Goal: Information Seeking & Learning: Learn about a topic

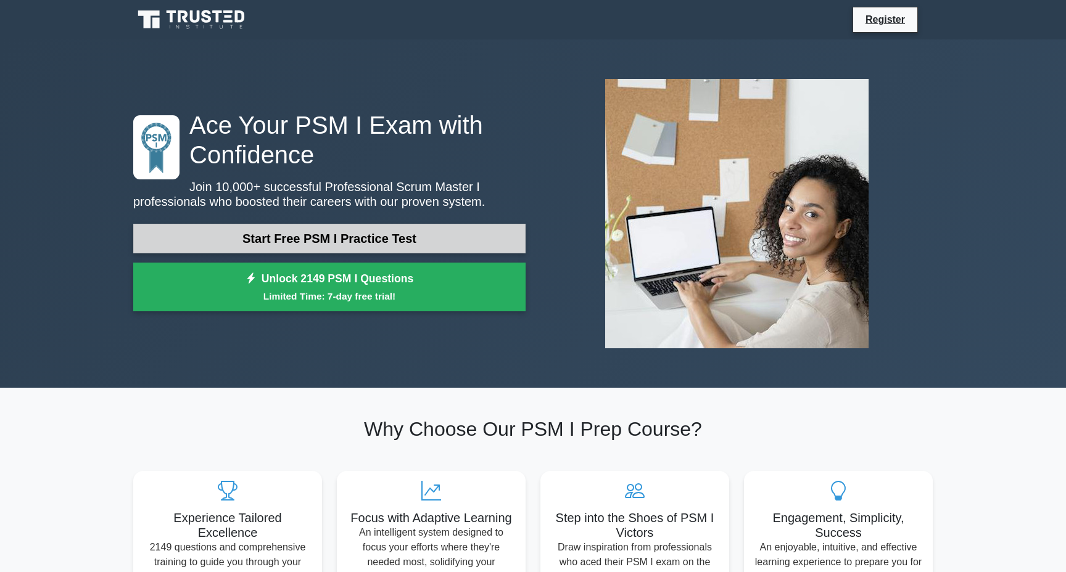
click at [338, 230] on link "Start Free PSM I Practice Test" at bounding box center [329, 239] width 392 height 30
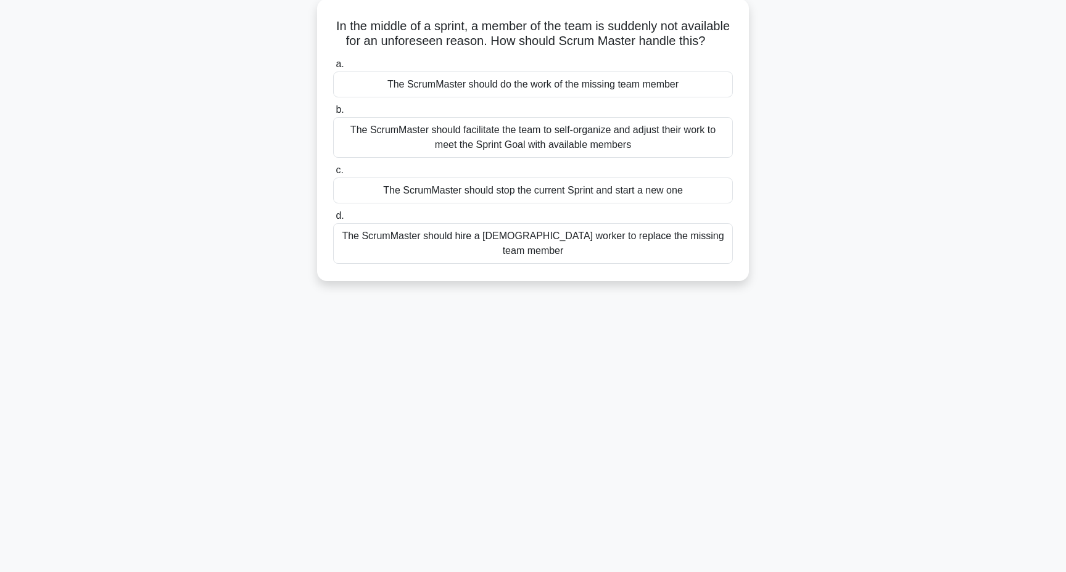
scroll to position [73, 0]
click at [515, 132] on div "The ScrumMaster should facilitate the team to self-organize and adjust their wo…" at bounding box center [533, 135] width 400 height 41
click at [333, 112] on input "b. The ScrumMaster should facilitate the team to self-organize and adjust their…" at bounding box center [333, 108] width 0 height 8
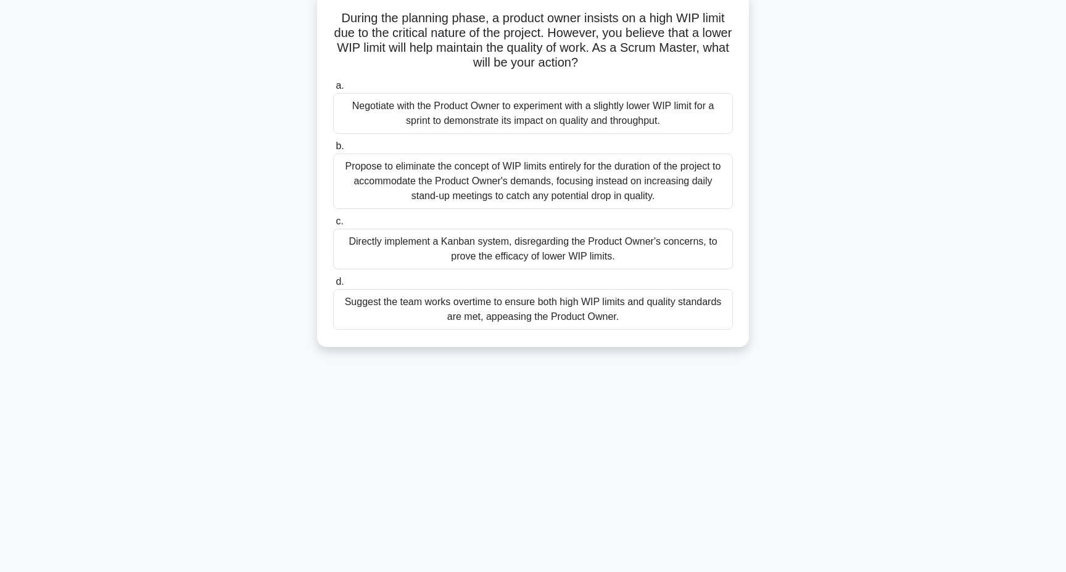
scroll to position [94, 0]
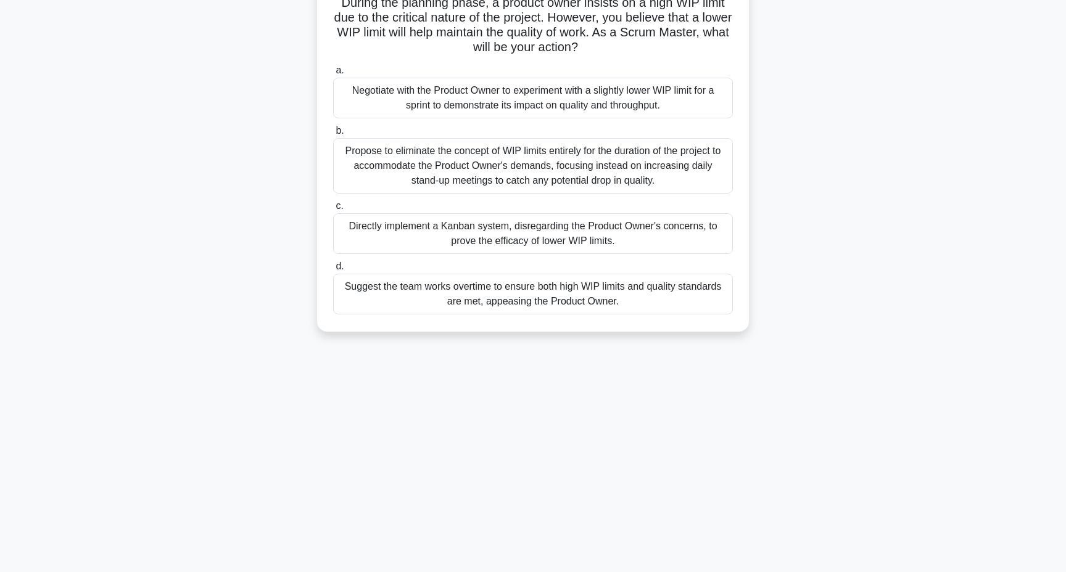
click at [563, 246] on div "Directly implement a Kanban system, disregarding the Product Owner's concerns, …" at bounding box center [533, 233] width 400 height 41
click at [333, 210] on input "c. Directly implement a Kanban system, disregarding the Product Owner's concern…" at bounding box center [333, 206] width 0 height 8
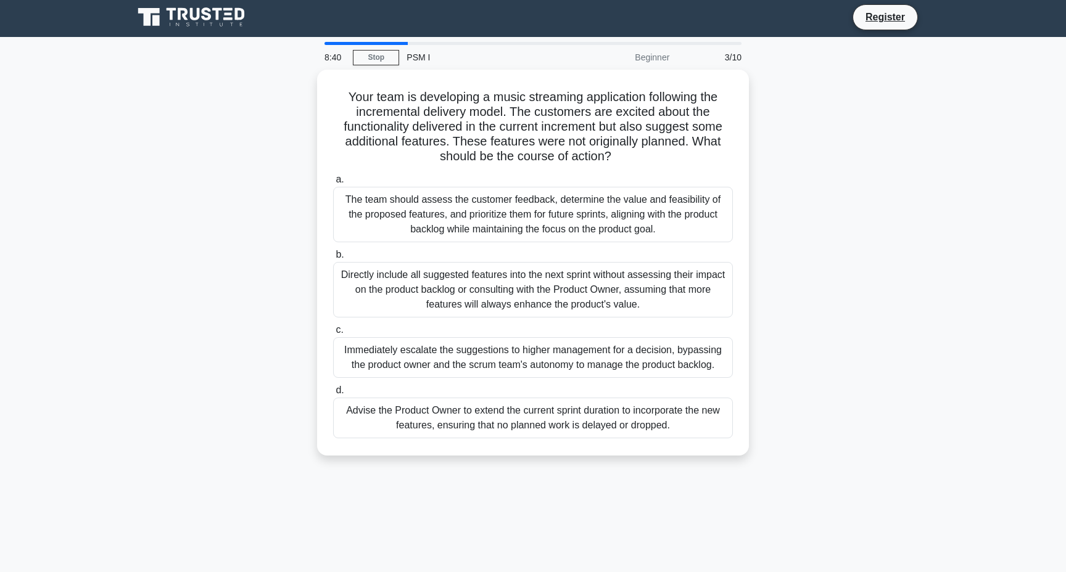
scroll to position [0, 0]
